Goal: Task Accomplishment & Management: Use online tool/utility

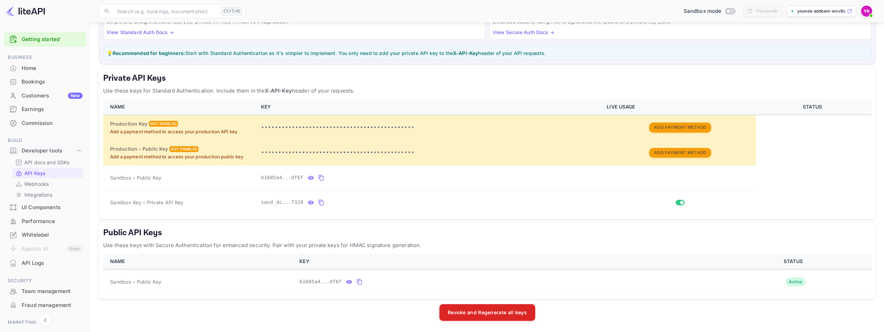
drag, startPoint x: 47, startPoint y: 83, endPoint x: 114, endPoint y: 99, distance: 68.8
click at [47, 83] on div "Bookings" at bounding box center [52, 82] width 61 height 8
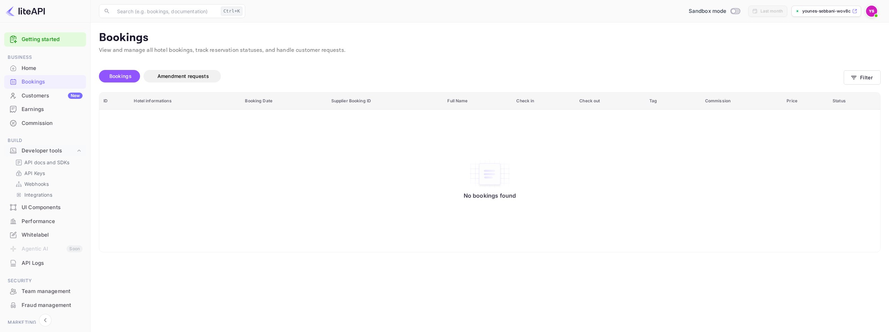
click at [27, 263] on div "API Logs" at bounding box center [52, 264] width 61 height 8
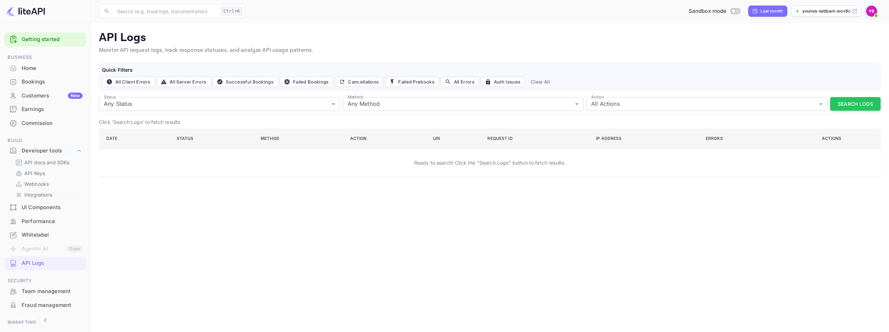
click at [45, 198] on p "Integrations" at bounding box center [38, 194] width 28 height 7
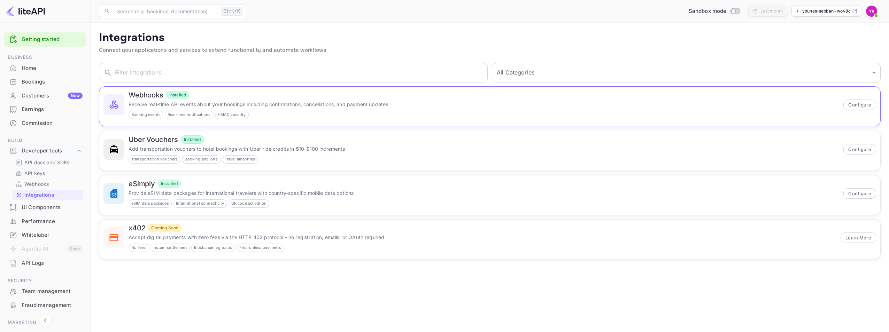
click at [193, 103] on p "Receive real-time API events about your bookings including confirmations, cance…" at bounding box center [484, 104] width 711 height 7
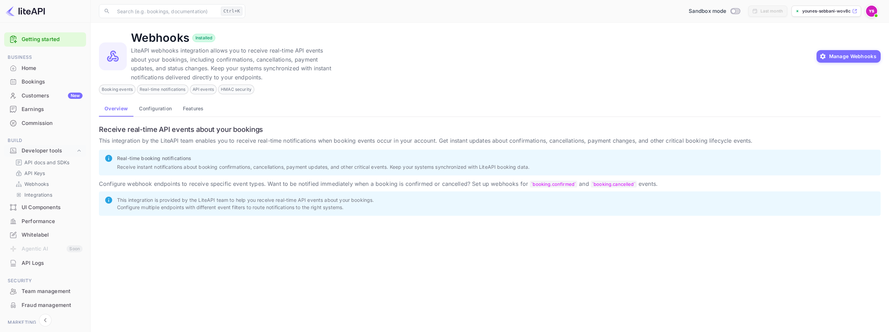
click at [158, 108] on button "Configuration" at bounding box center [155, 108] width 44 height 17
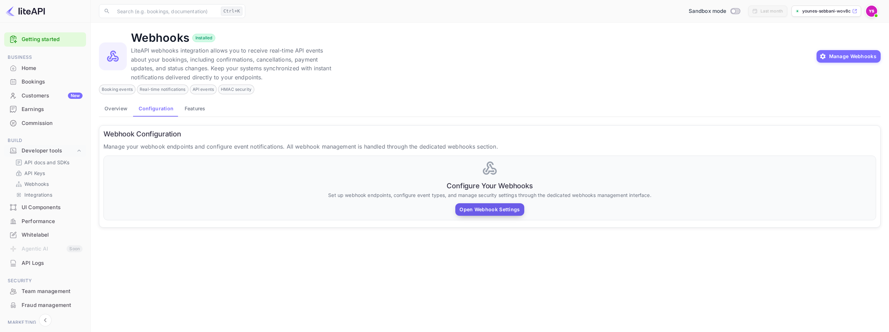
click at [495, 212] on button "Open Webhook Settings" at bounding box center [489, 209] width 69 height 13
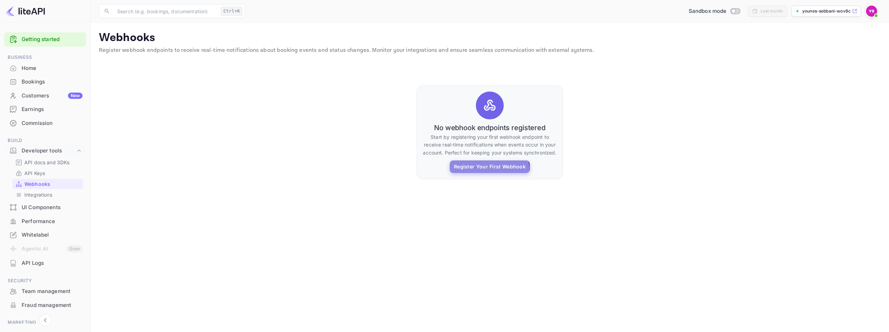
click at [483, 172] on button "Register Your First Webhook" at bounding box center [490, 167] width 80 height 13
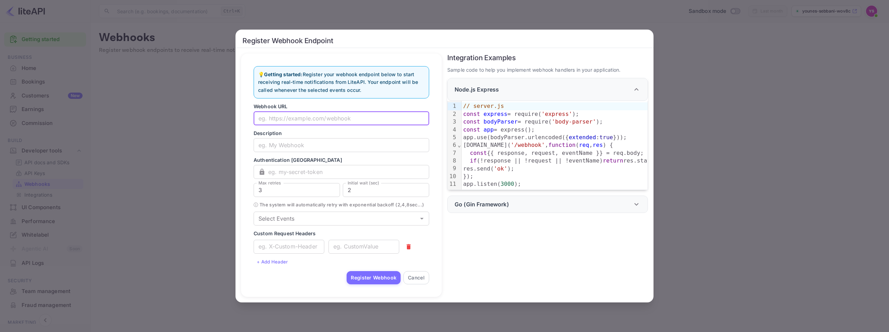
click at [274, 118] on input "text" at bounding box center [342, 119] width 176 height 14
click at [96, 154] on div "Register Webhook Endpoint 💡 Getting started: Register your webhook endpoint bel…" at bounding box center [444, 166] width 889 height 332
